Goal: Task Accomplishment & Management: Complete application form

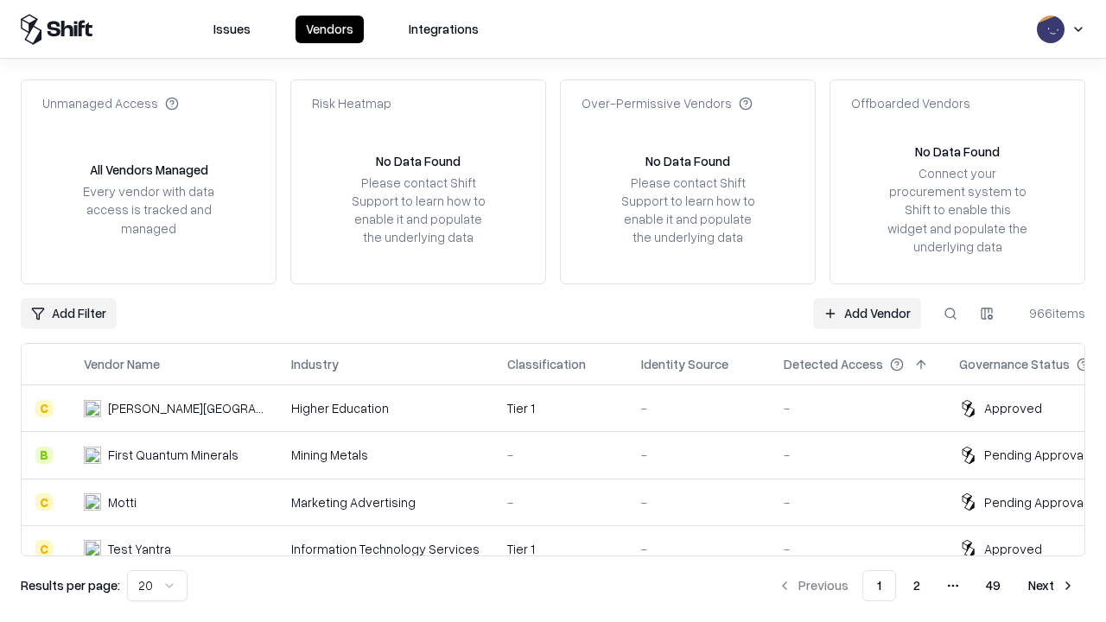
click at [867, 313] on link "Add Vendor" at bounding box center [867, 313] width 108 height 31
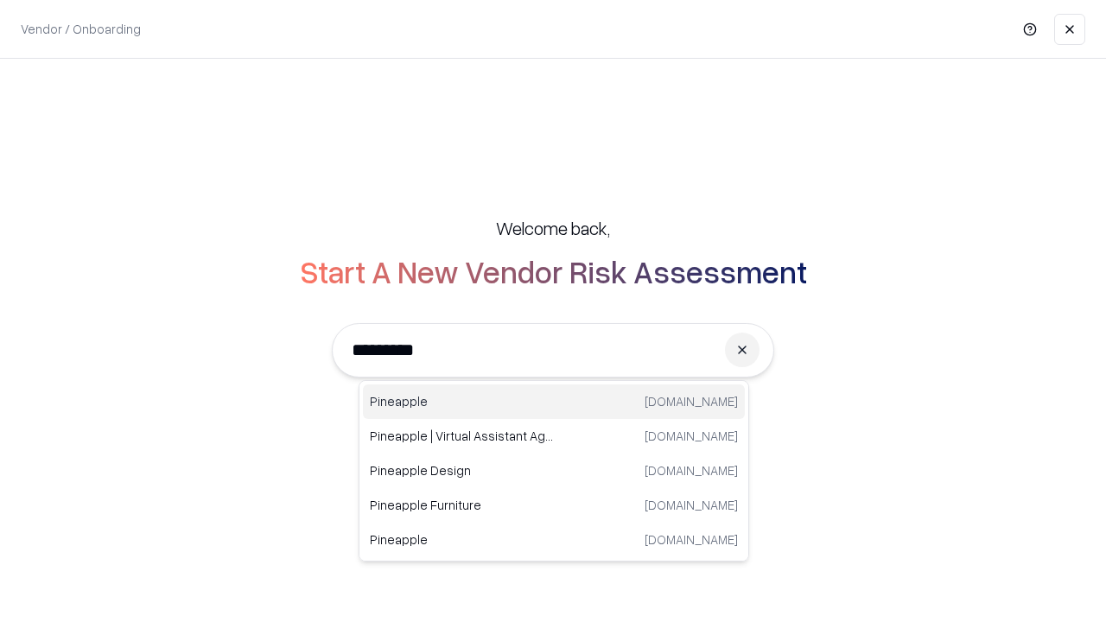
click at [554, 402] on div "Pineapple [DOMAIN_NAME]" at bounding box center [554, 401] width 382 height 35
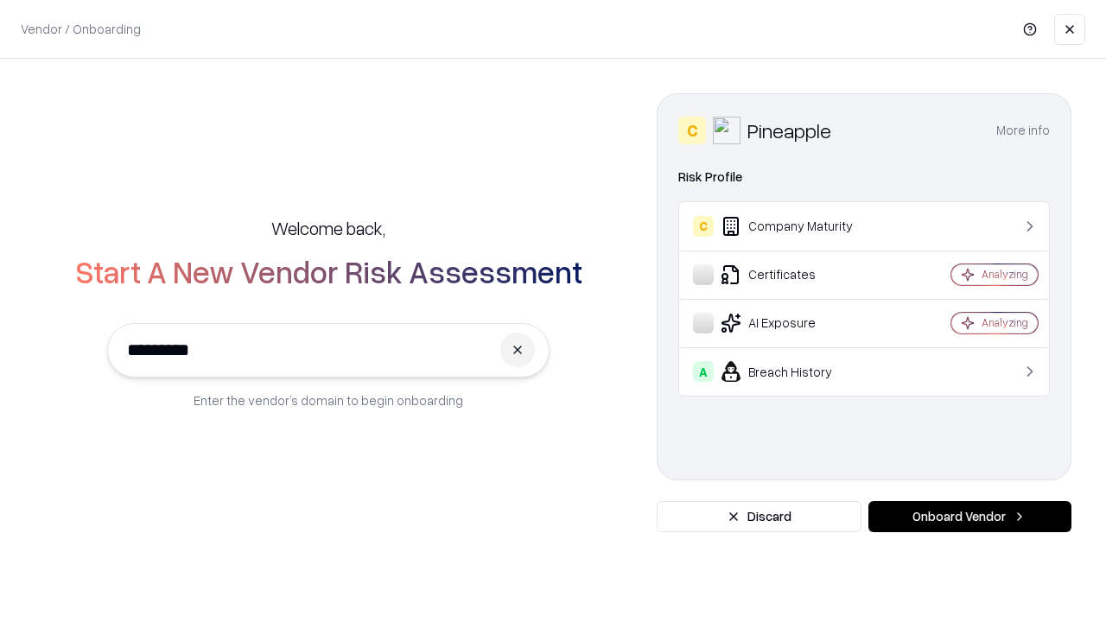
type input "*********"
click at [969, 517] on button "Onboard Vendor" at bounding box center [969, 516] width 203 height 31
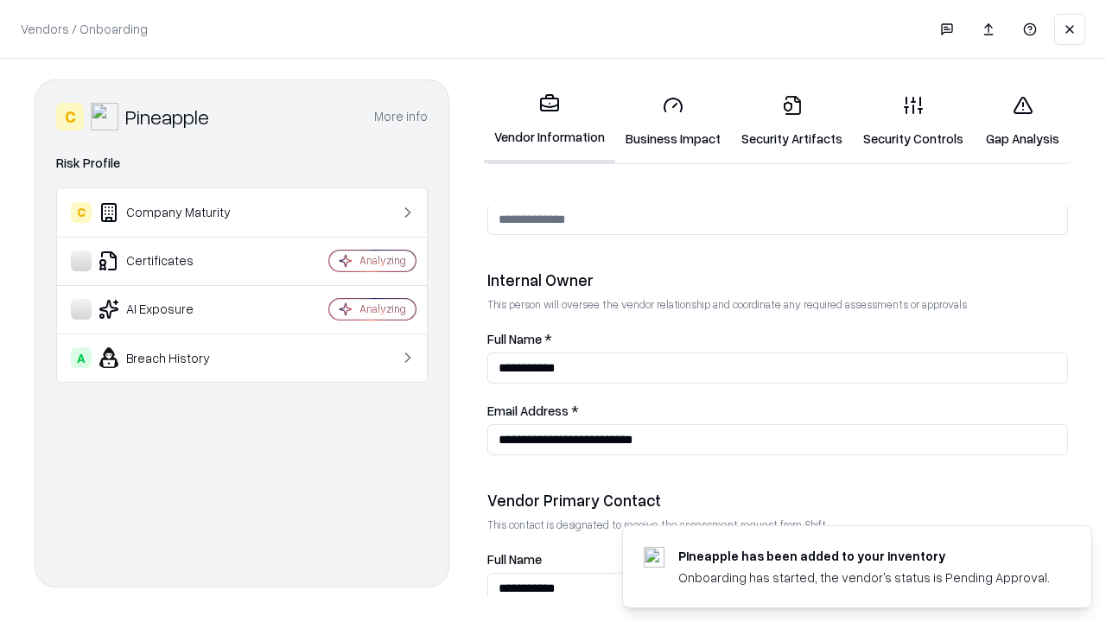
scroll to position [895, 0]
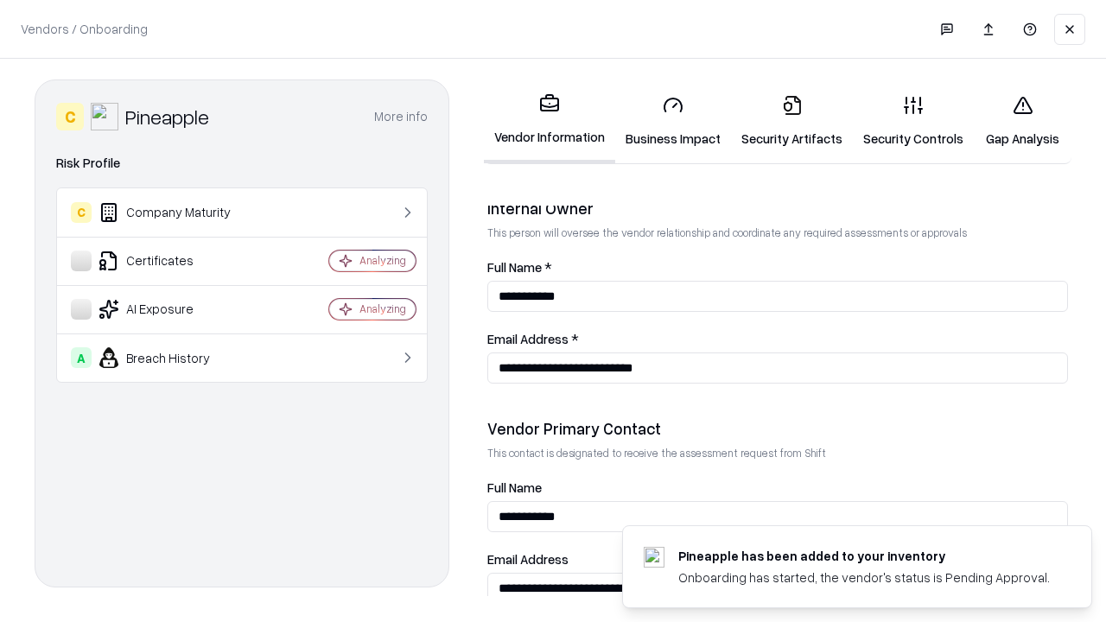
click at [673, 121] on link "Business Impact" at bounding box center [673, 121] width 116 height 80
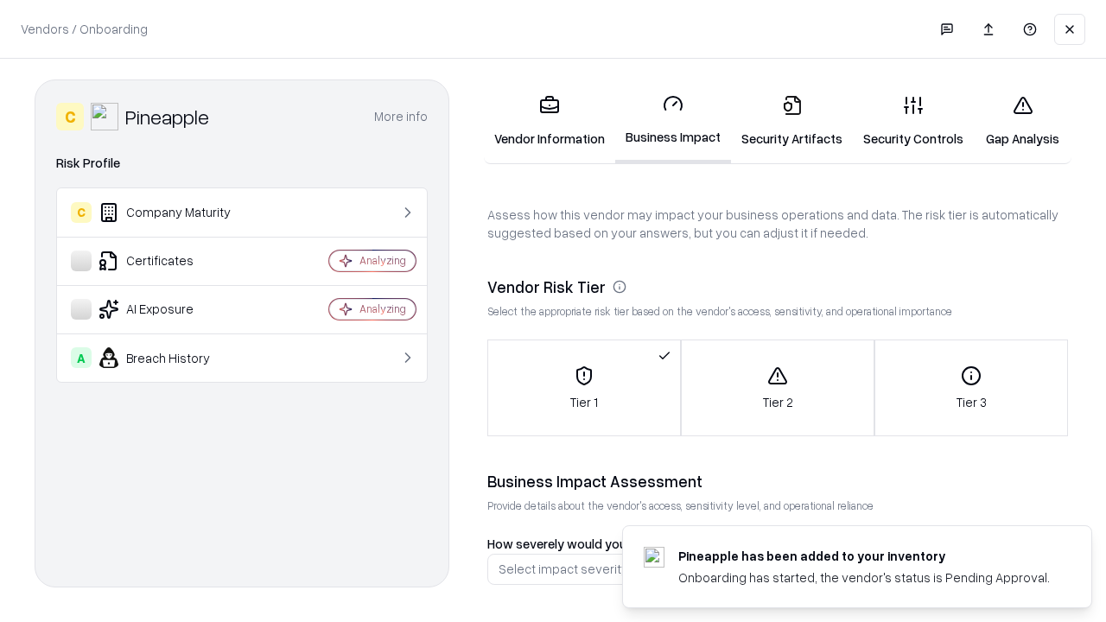
click at [1022, 121] on link "Gap Analysis" at bounding box center [1023, 121] width 98 height 80
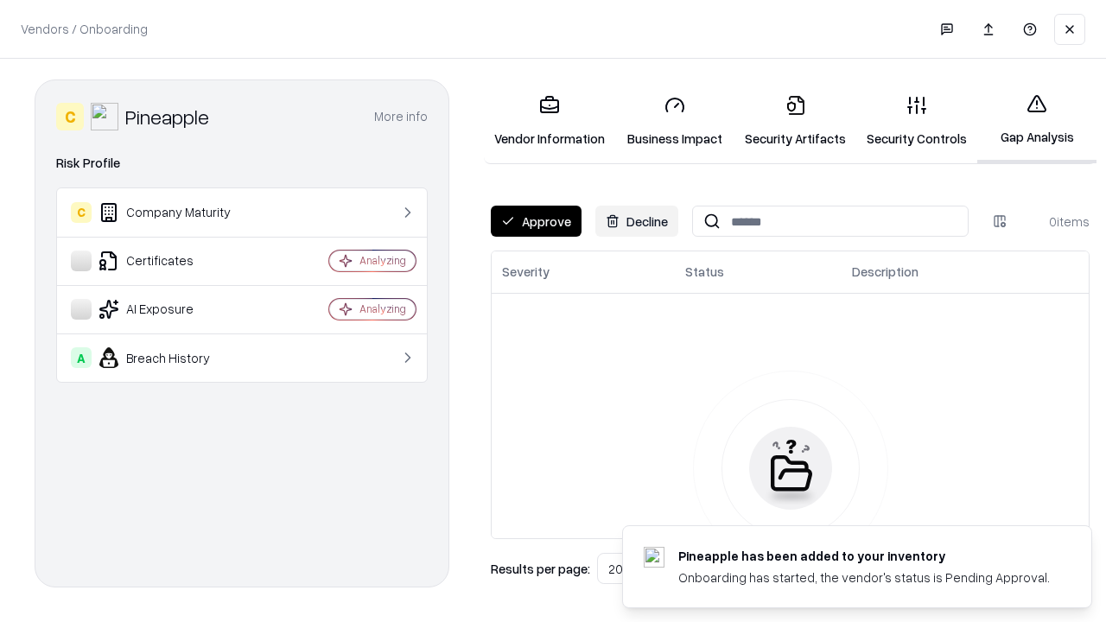
click at [536, 221] on button "Approve" at bounding box center [536, 221] width 91 height 31
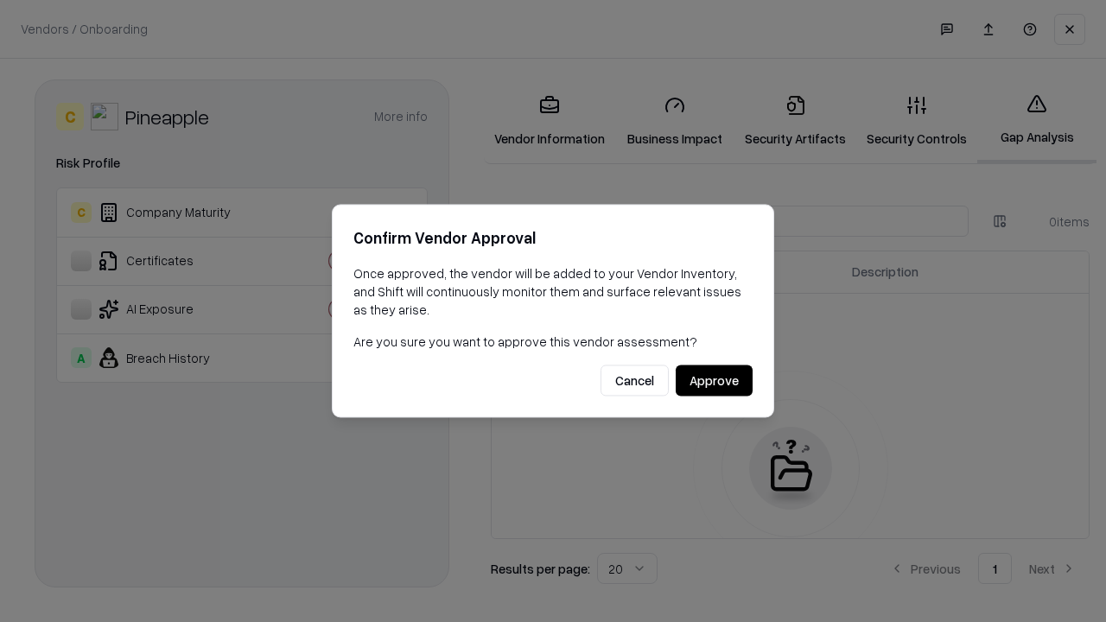
click at [714, 380] on button "Approve" at bounding box center [714, 380] width 77 height 31
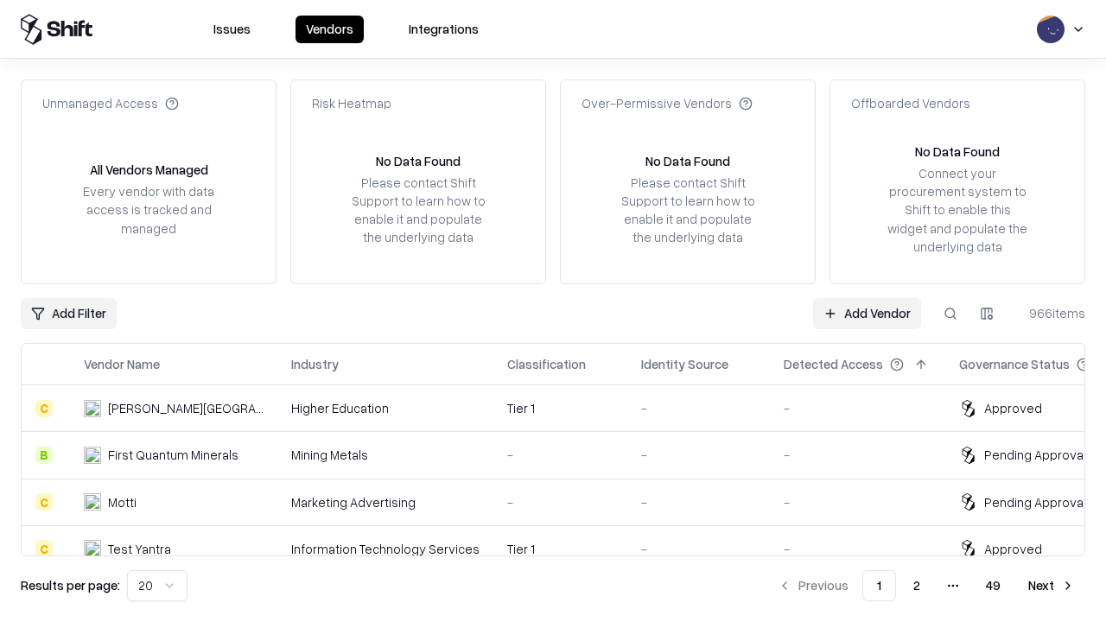
type input "*********"
click at [867, 313] on link "Add Vendor" at bounding box center [867, 313] width 108 height 31
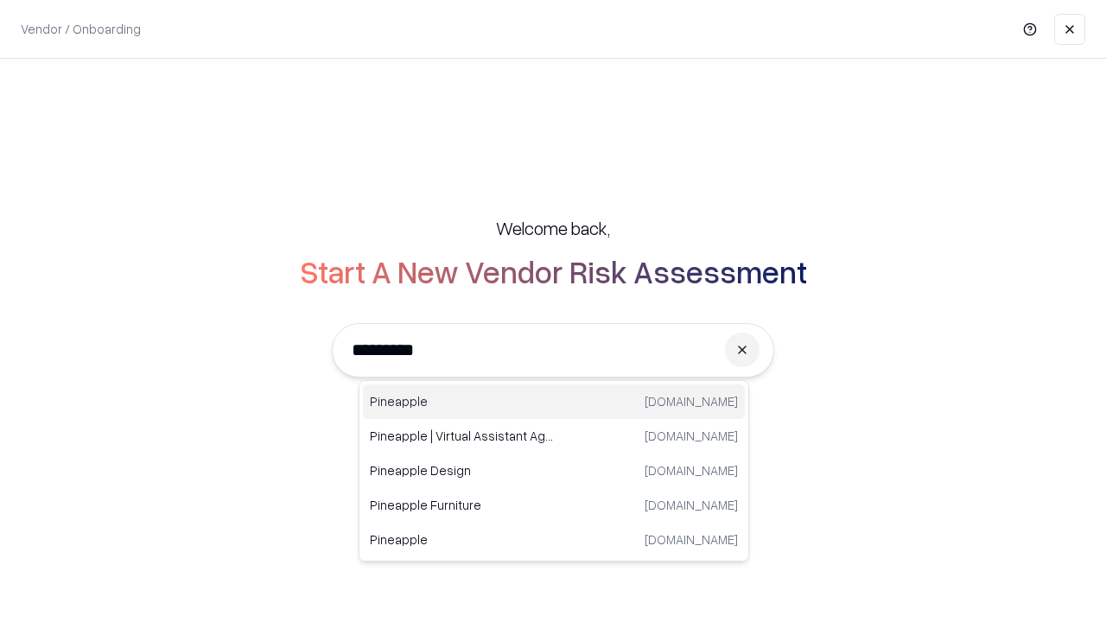
click at [554, 402] on div "Pineapple [DOMAIN_NAME]" at bounding box center [554, 401] width 382 height 35
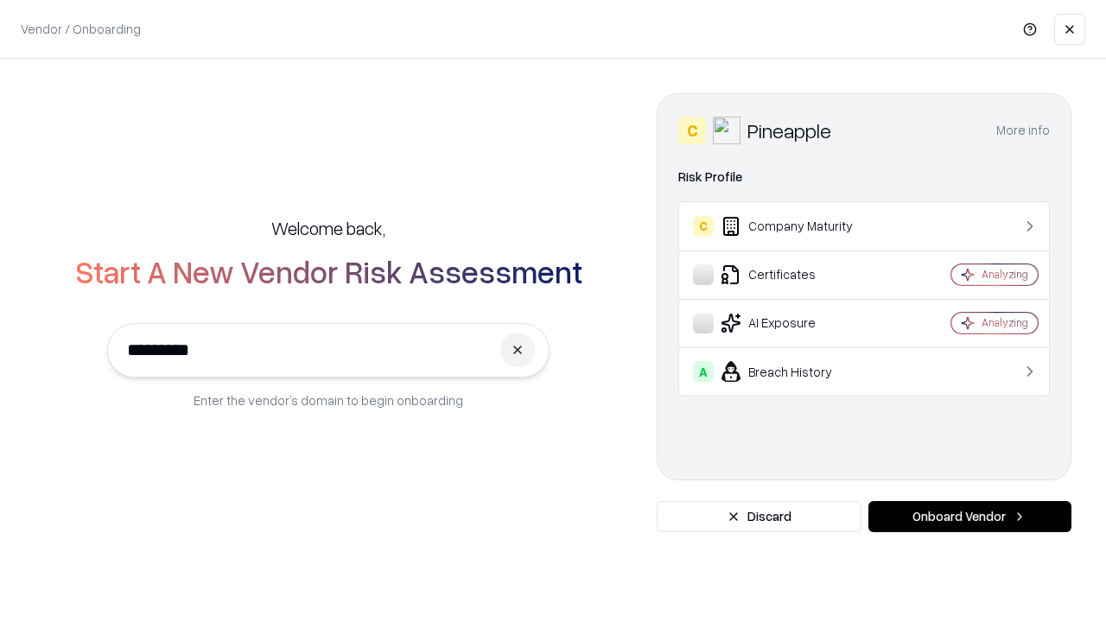
type input "*********"
click at [969, 517] on button "Onboard Vendor" at bounding box center [969, 516] width 203 height 31
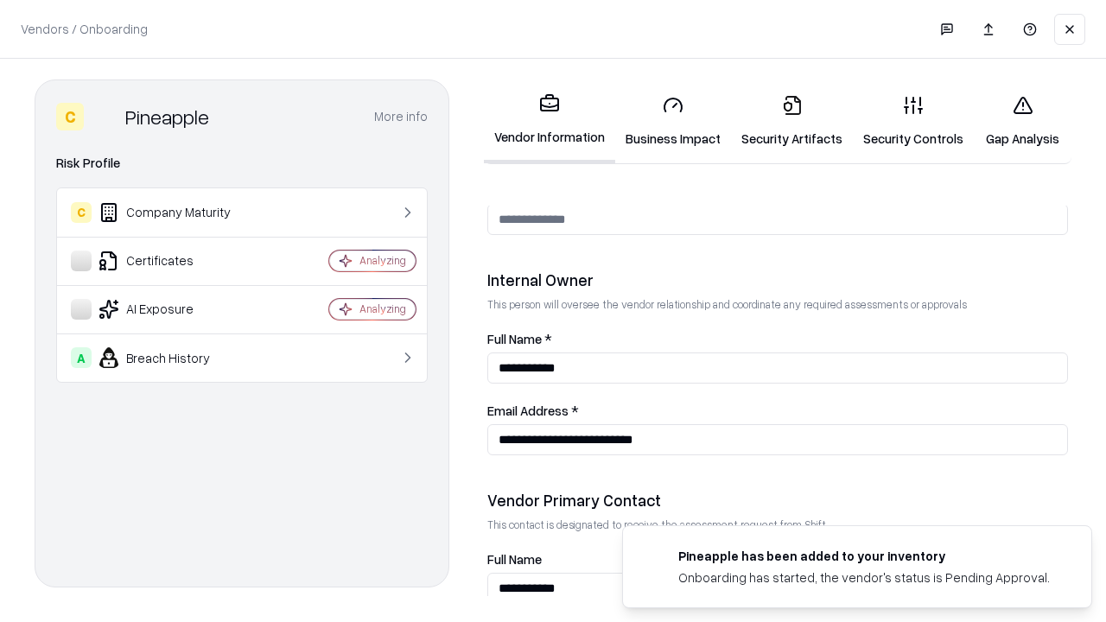
scroll to position [895, 0]
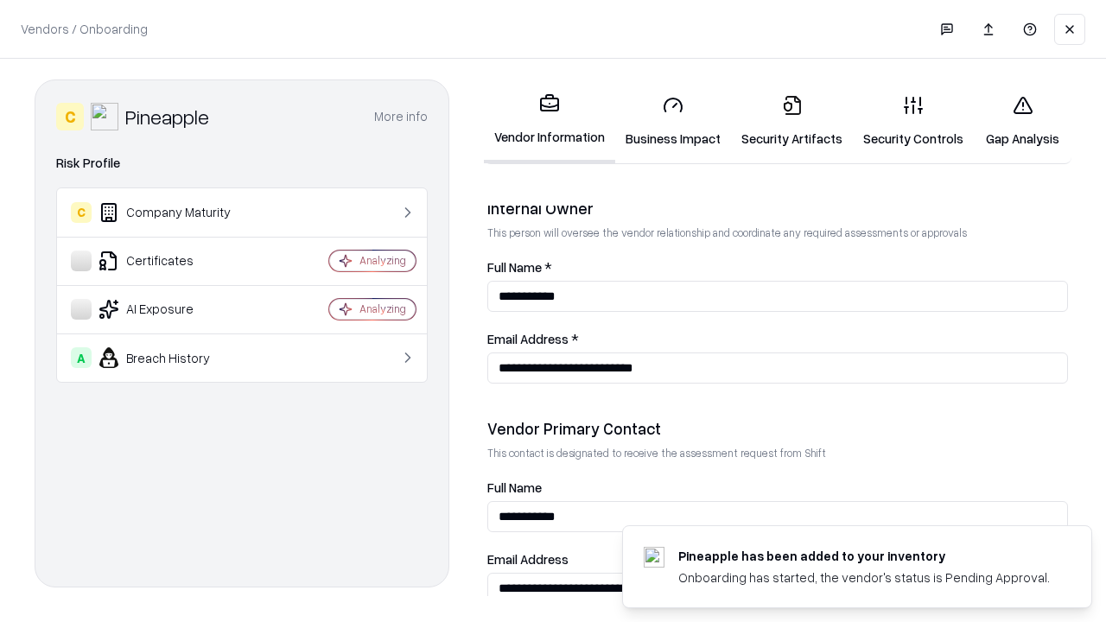
click at [1022, 121] on link "Gap Analysis" at bounding box center [1023, 121] width 98 height 80
